Goal: Obtain resource: Obtain resource

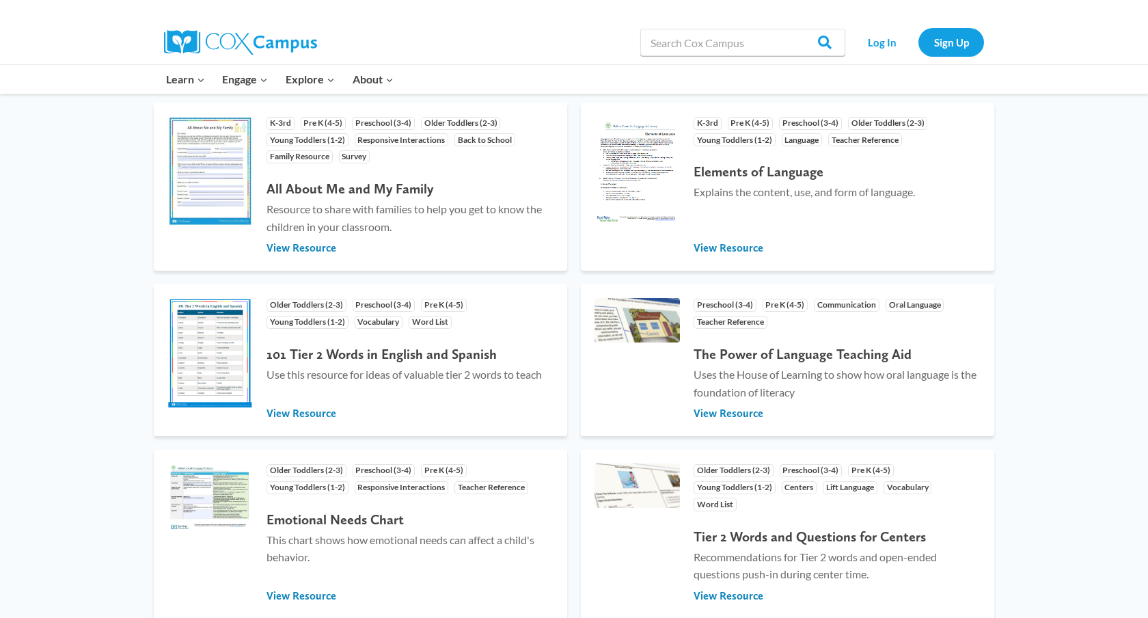
scroll to position [755, 0]
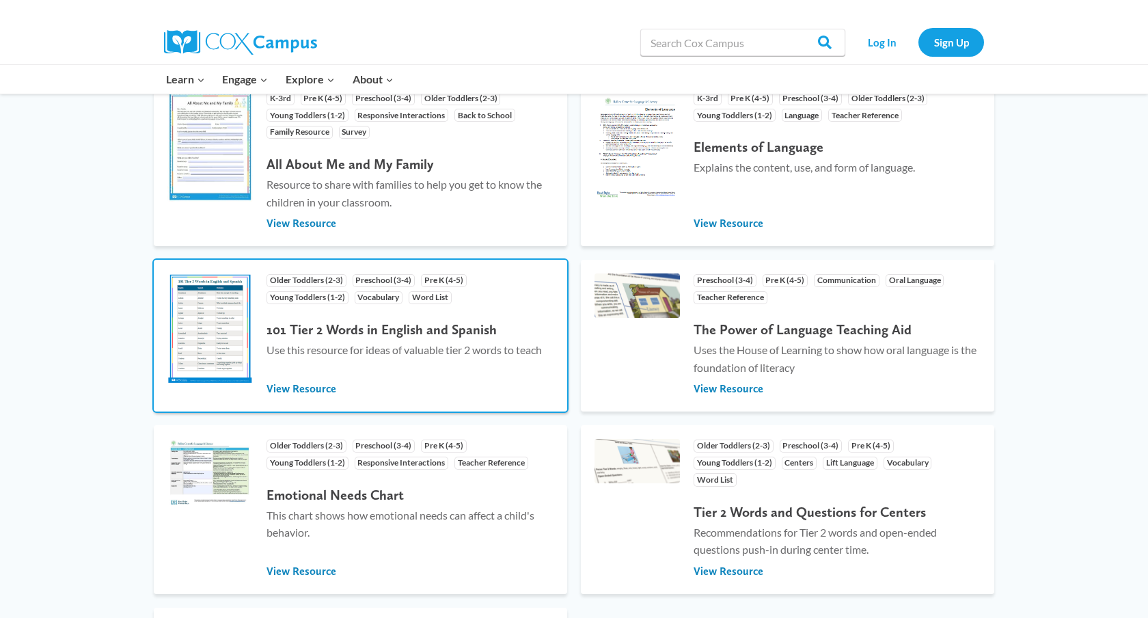
click at [312, 328] on h4 "101 Tier 2 Words in English and Spanish" at bounding box center [410, 329] width 287 height 16
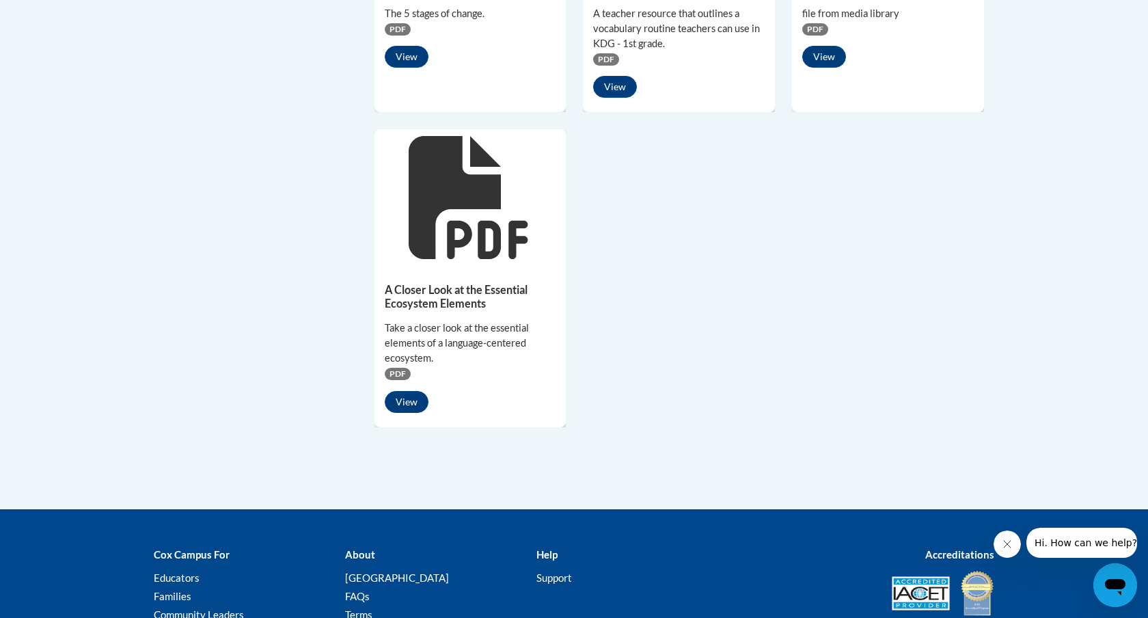
scroll to position [1182, 0]
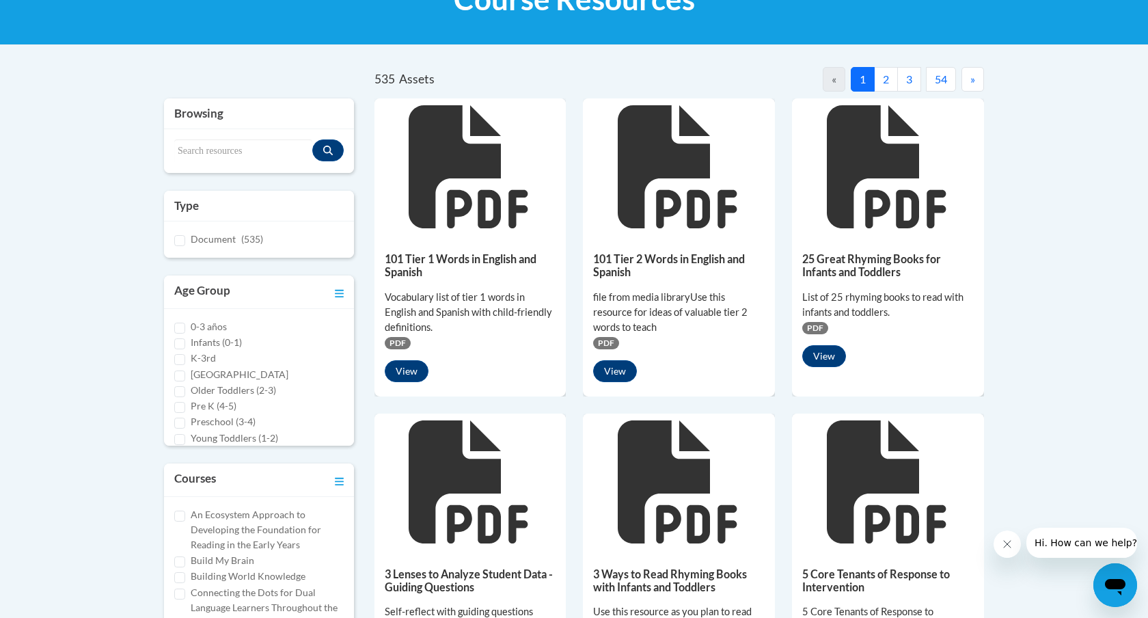
scroll to position [250, 0]
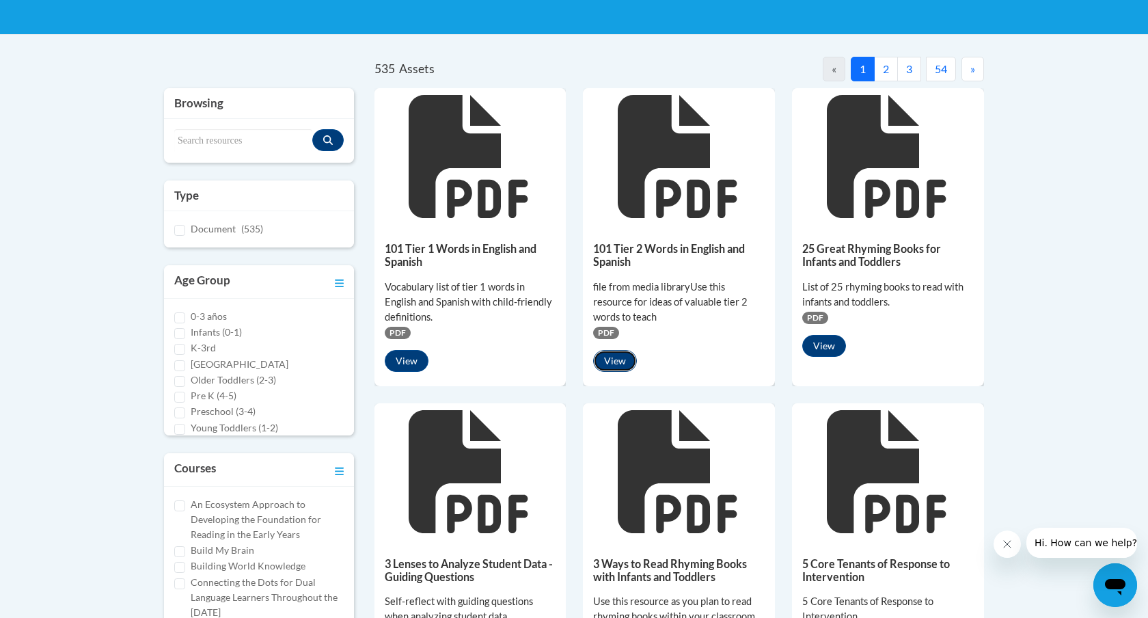
click at [616, 355] on button "View" at bounding box center [615, 361] width 44 height 22
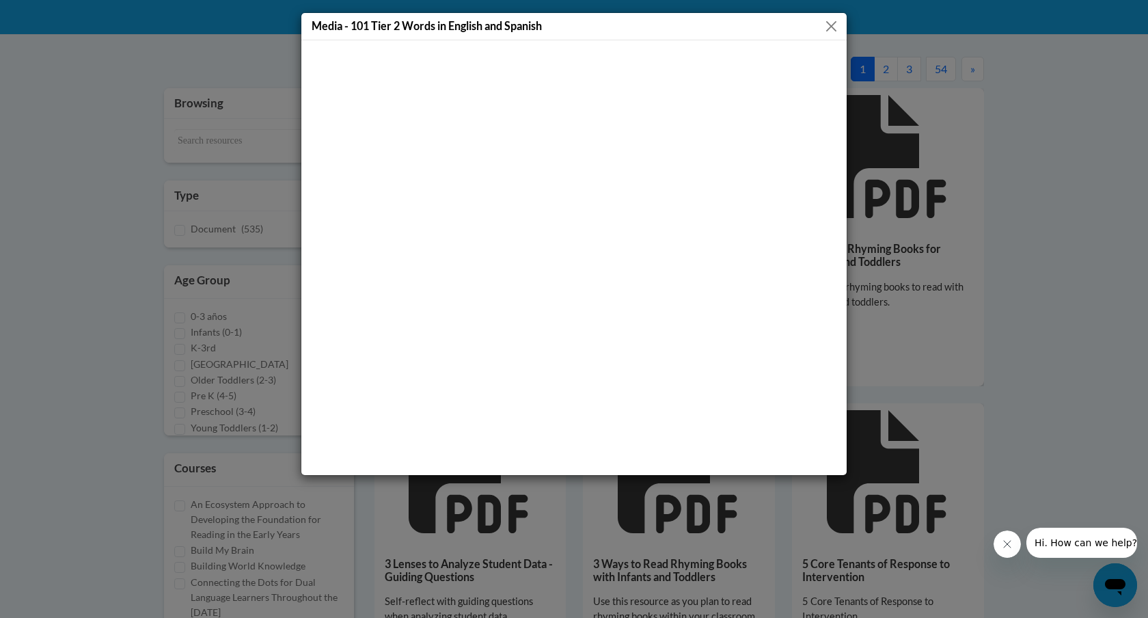
click at [829, 31] on button "Close" at bounding box center [831, 26] width 17 height 17
